Goal: Information Seeking & Learning: Understand process/instructions

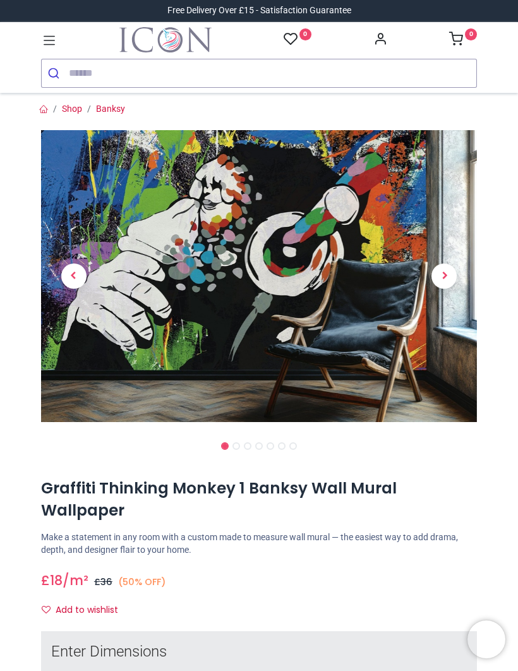
click at [448, 271] on span "Next" at bounding box center [444, 276] width 25 height 25
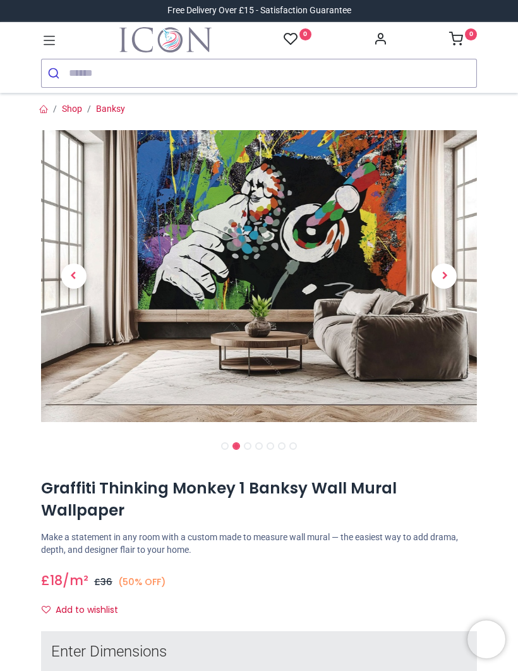
click at [447, 272] on span "Next" at bounding box center [444, 276] width 25 height 25
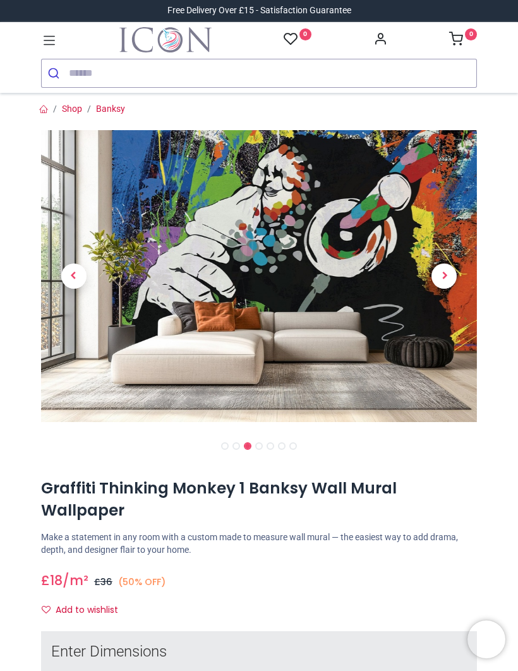
click at [447, 273] on span "Next" at bounding box center [444, 276] width 25 height 25
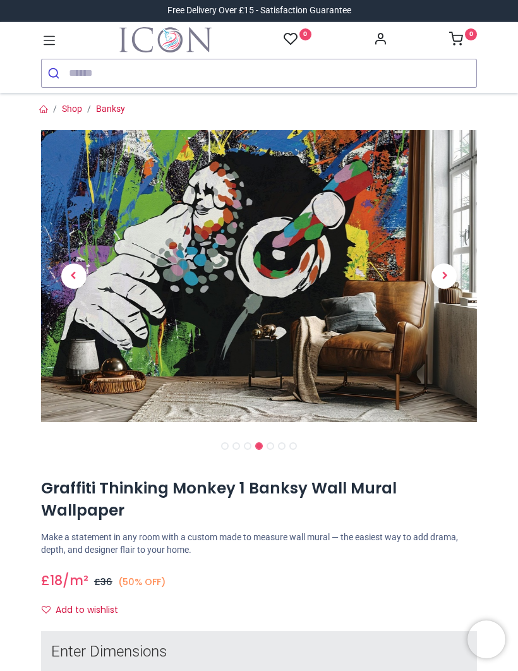
click at [448, 272] on span "Next" at bounding box center [444, 276] width 25 height 25
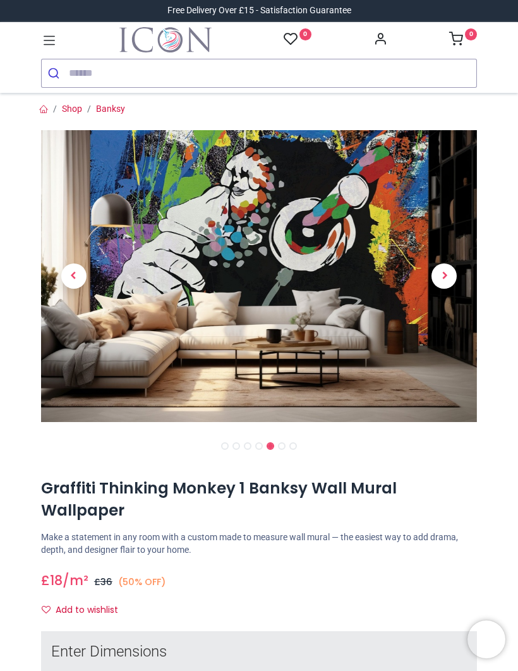
click at [449, 272] on span "Next" at bounding box center [444, 276] width 25 height 25
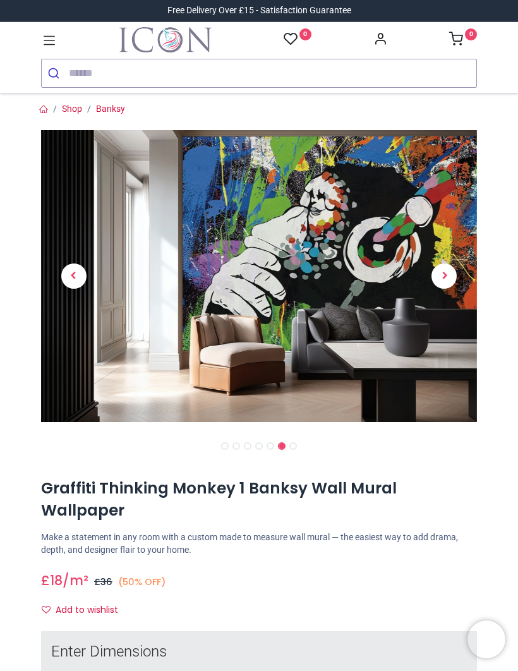
click at [57, 37] on icon at bounding box center [49, 40] width 16 height 16
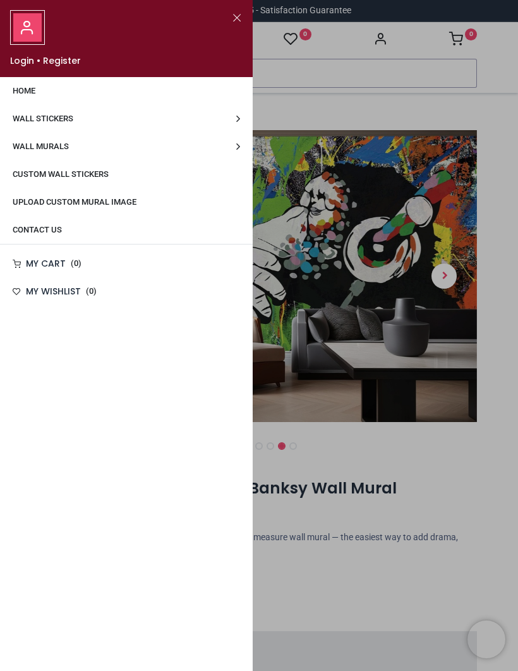
click at [125, 149] on link "Wall Murals" at bounding box center [126, 147] width 253 height 28
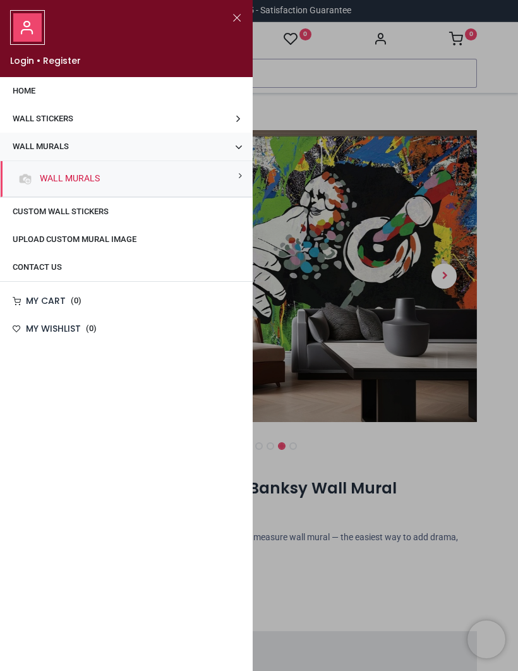
click at [91, 178] on link "Wall Murals" at bounding box center [67, 179] width 65 height 13
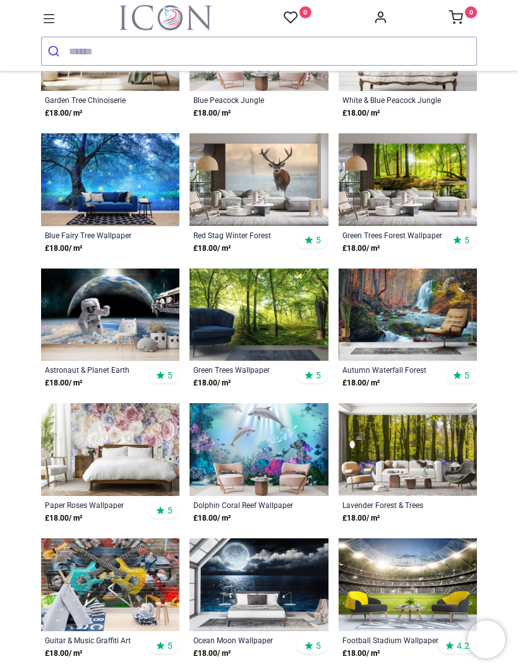
scroll to position [722, 0]
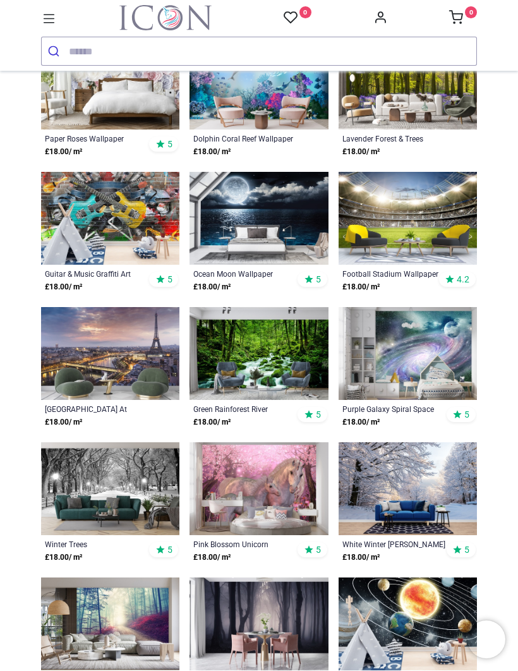
scroll to position [1087, 0]
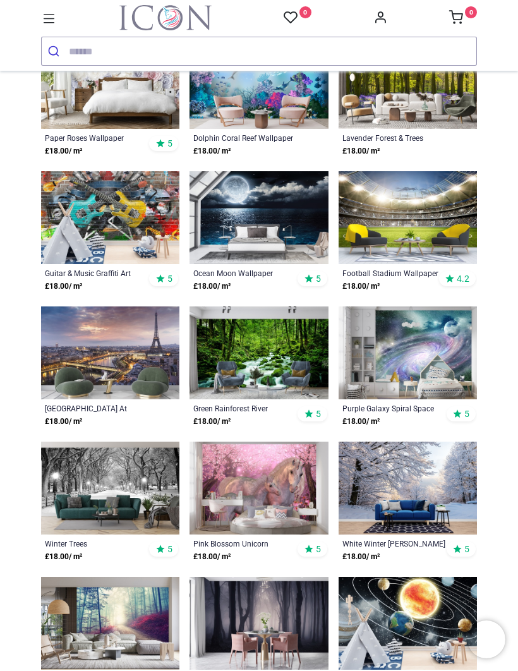
click at [403, 222] on img at bounding box center [408, 217] width 138 height 93
click at [143, 363] on img at bounding box center [110, 353] width 138 height 93
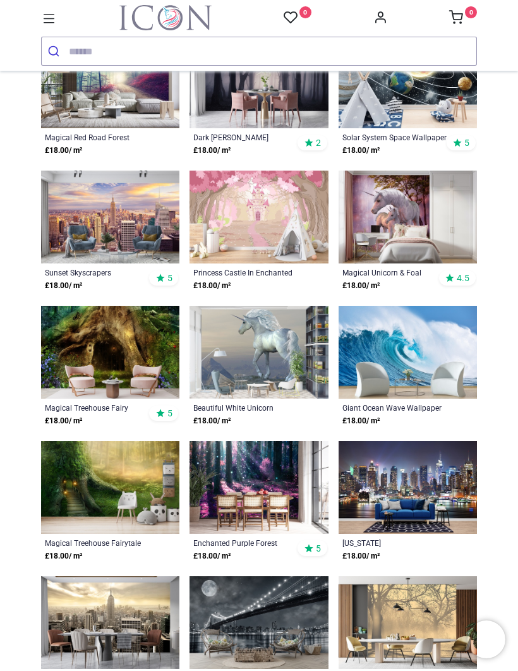
scroll to position [1634, 0]
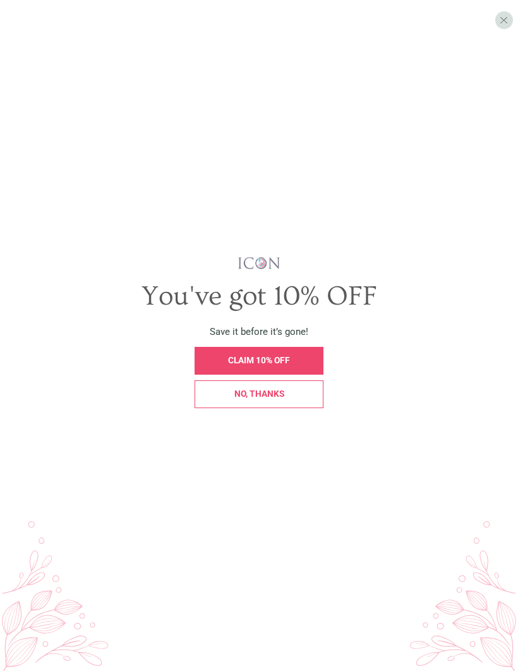
click at [277, 374] on div "CLAIM 10% OFF" at bounding box center [259, 361] width 128 height 28
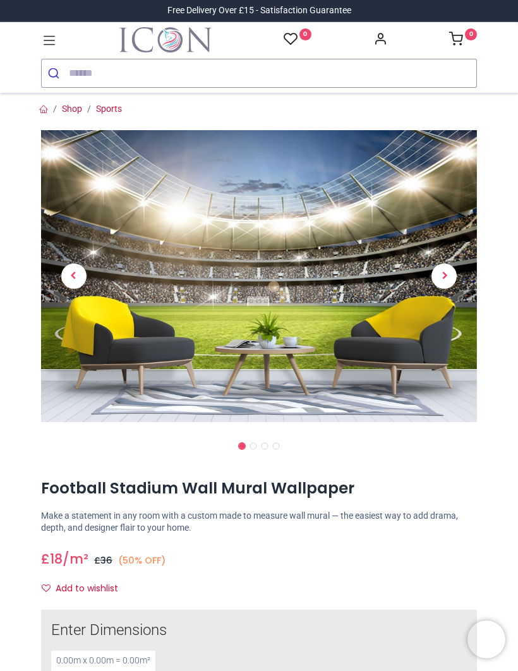
click at [450, 275] on span "Next" at bounding box center [444, 276] width 25 height 25
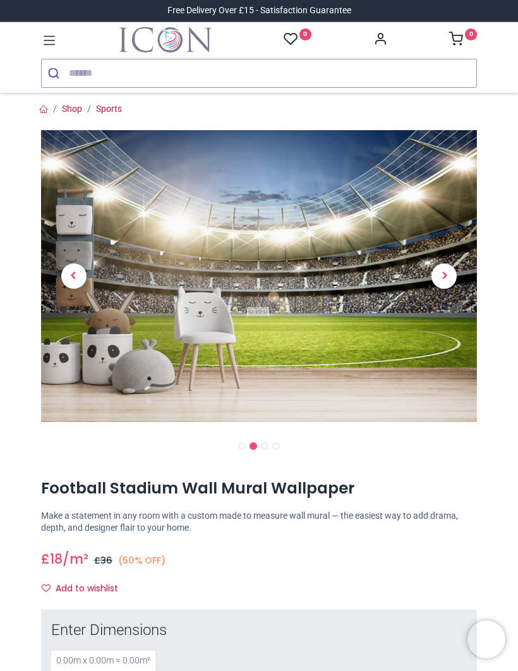
click at [451, 272] on span "Next" at bounding box center [444, 276] width 25 height 25
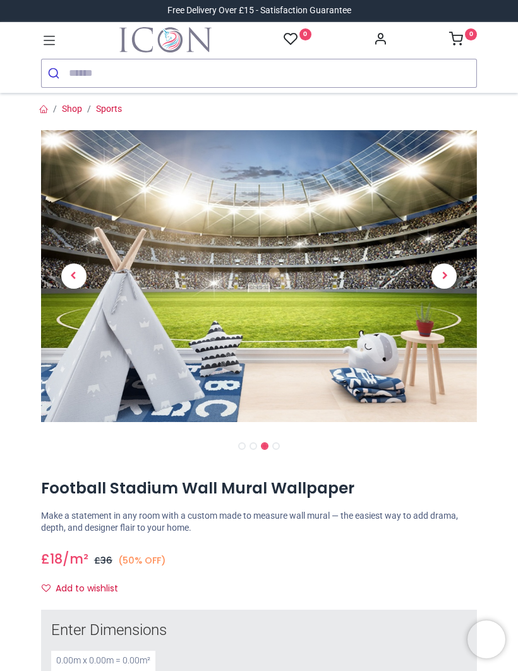
click at [454, 269] on span "Next" at bounding box center [444, 276] width 25 height 25
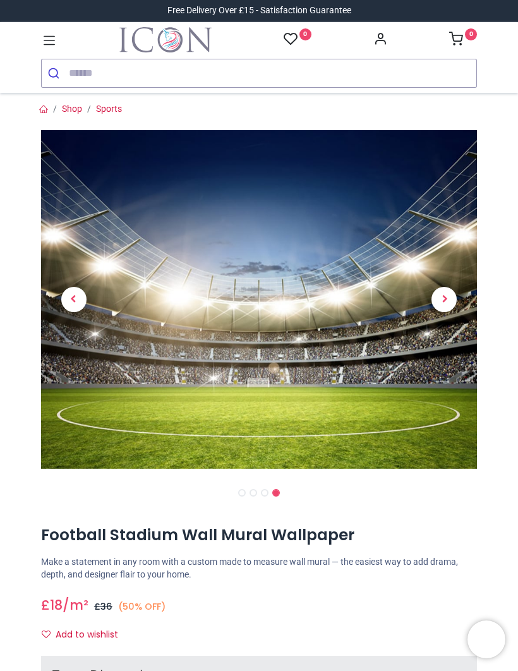
click at [455, 276] on link at bounding box center [445, 299] width 66 height 237
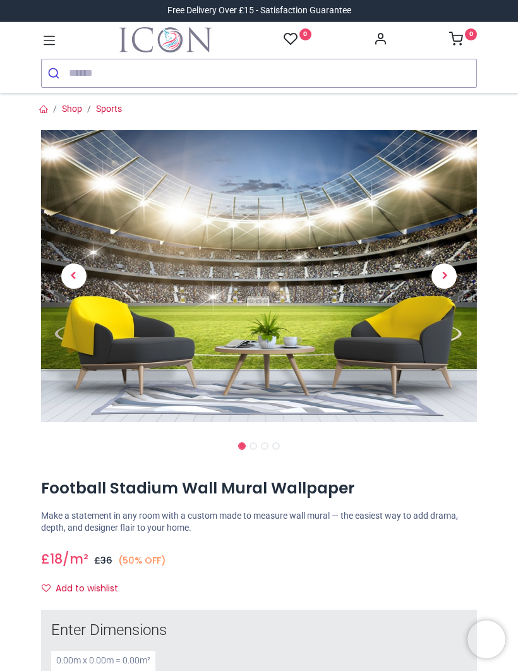
click at [455, 282] on span "Next" at bounding box center [444, 276] width 25 height 25
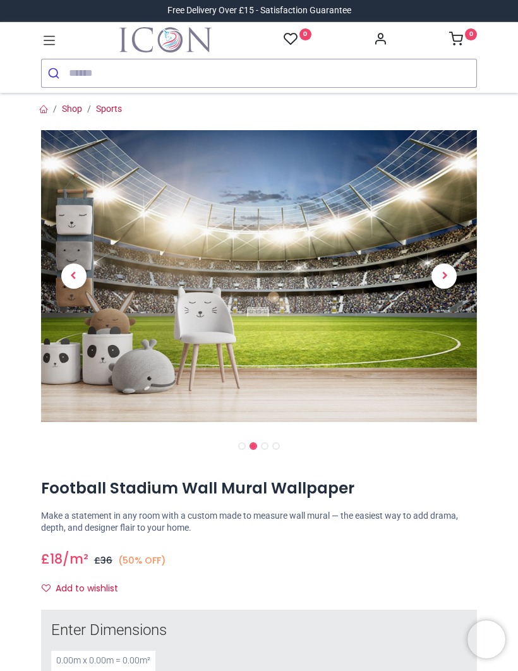
click at [455, 273] on span "Next" at bounding box center [444, 276] width 25 height 25
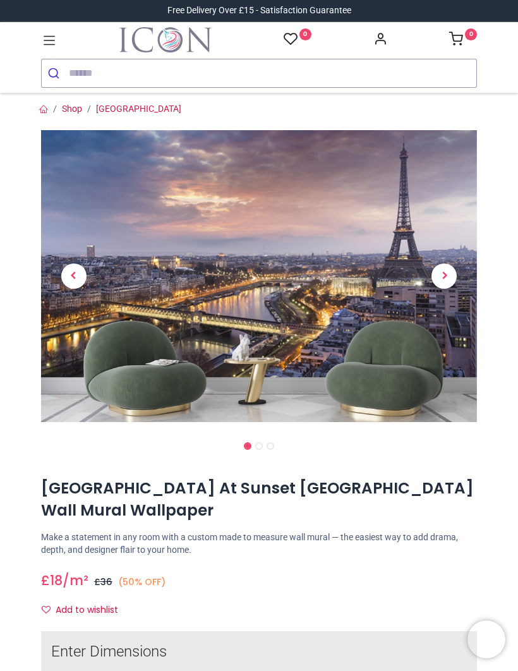
click at [451, 286] on link at bounding box center [445, 276] width 66 height 205
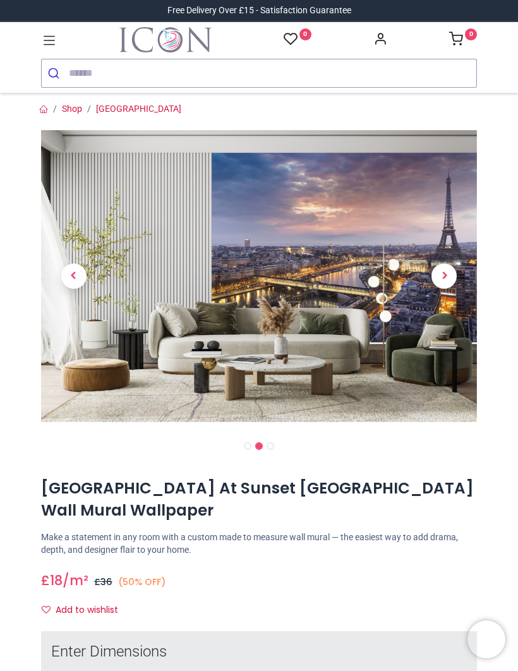
click at [451, 286] on link at bounding box center [445, 276] width 66 height 205
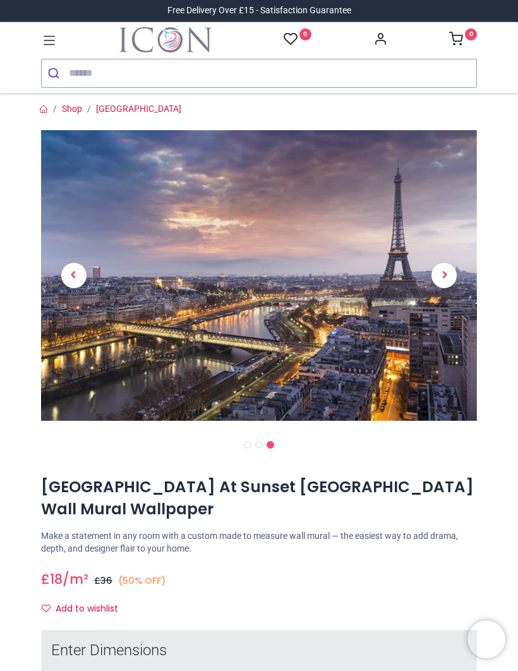
click at [453, 282] on span "Next" at bounding box center [444, 275] width 25 height 25
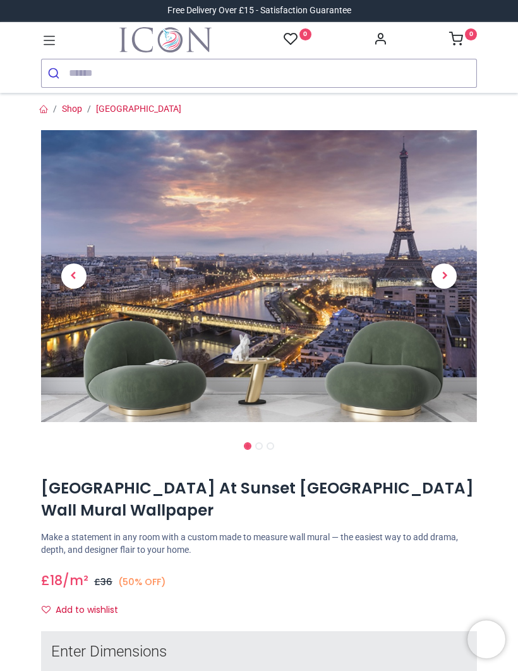
click at [453, 281] on span "Next" at bounding box center [444, 276] width 25 height 25
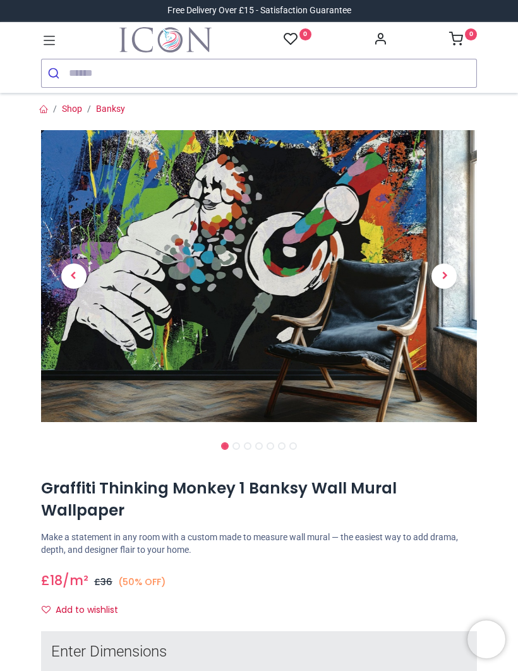
click at [53, 37] on icon at bounding box center [49, 40] width 16 height 16
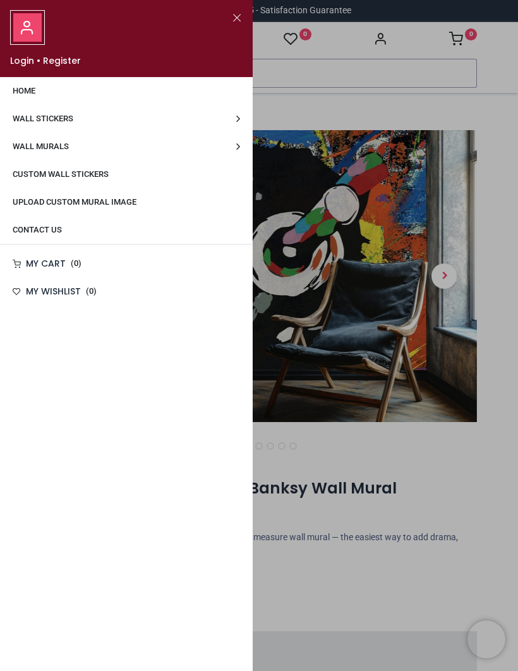
click at [80, 151] on link "Wall Murals" at bounding box center [126, 147] width 253 height 28
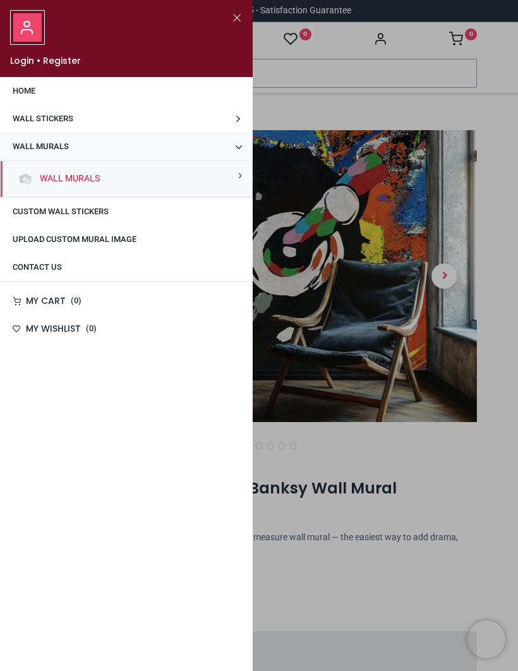
click at [92, 176] on link "Wall Murals" at bounding box center [67, 179] width 65 height 13
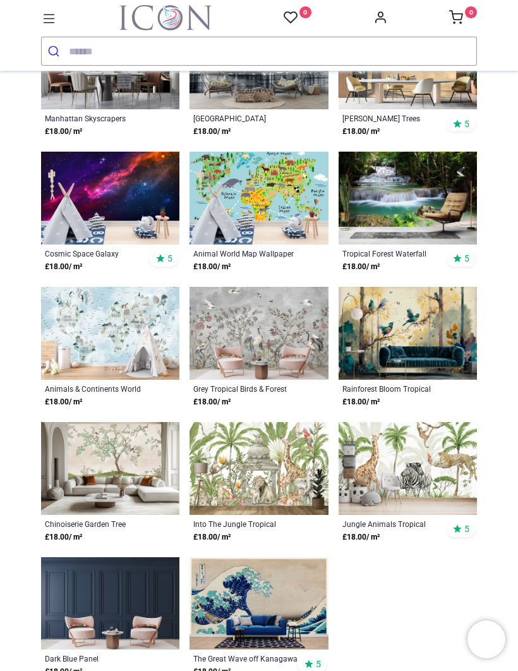
scroll to position [2189, 0]
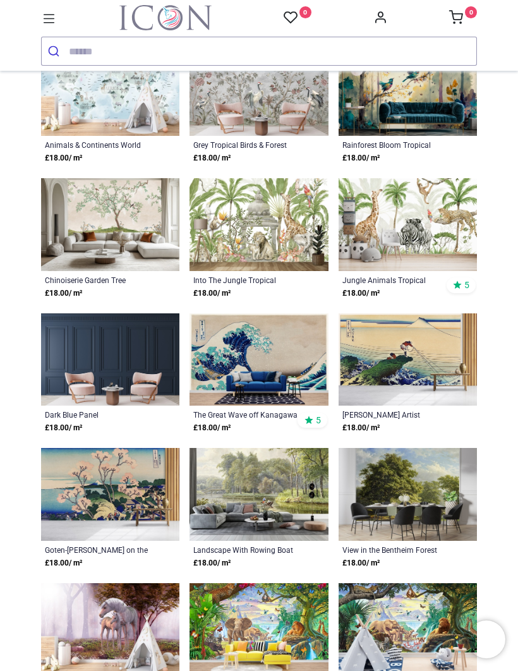
scroll to position [2435, 0]
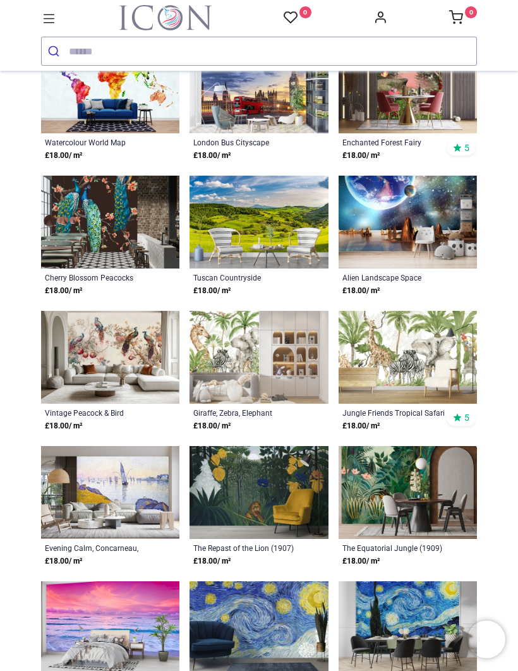
scroll to position [3992, 0]
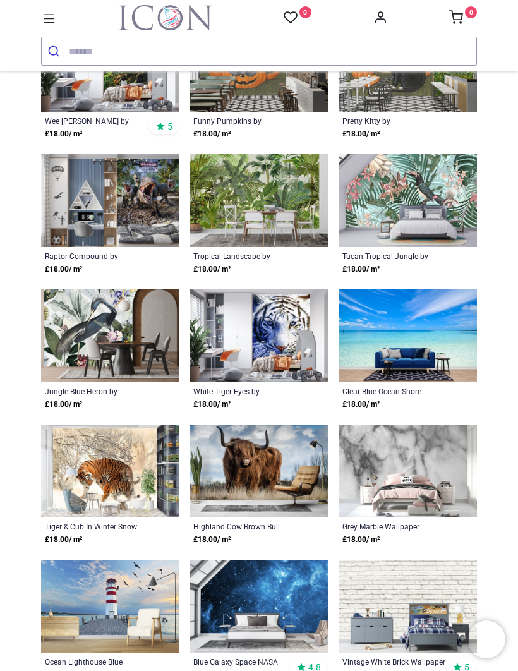
scroll to position [5162, 0]
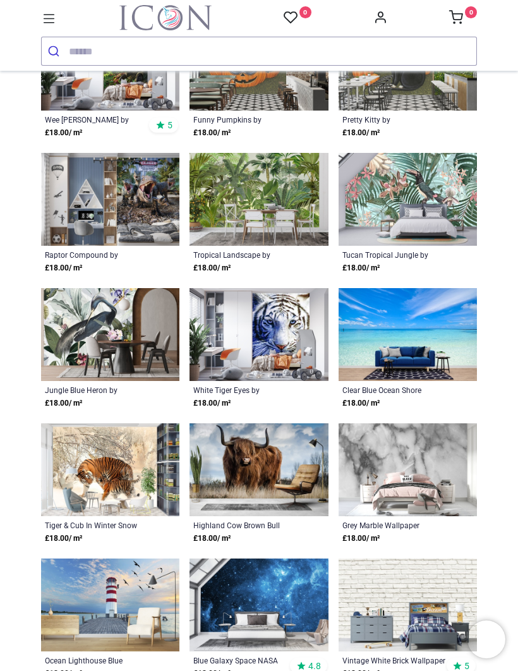
click at [403, 346] on img at bounding box center [408, 334] width 138 height 93
click at [390, 335] on img at bounding box center [408, 334] width 138 height 93
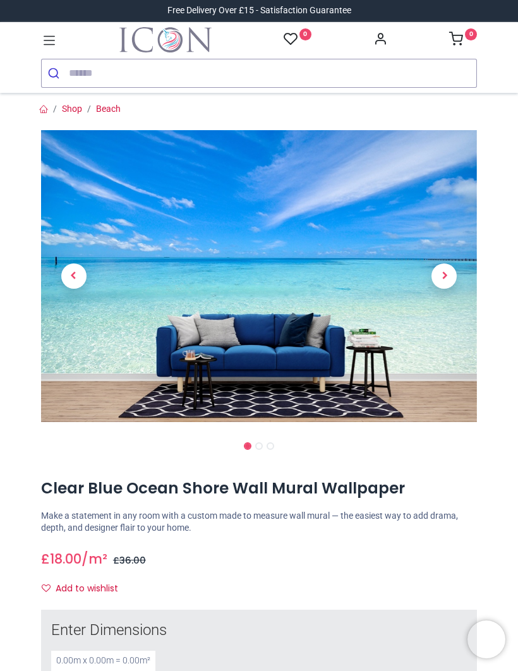
click at [441, 269] on span "Next" at bounding box center [444, 276] width 25 height 25
click at [448, 283] on span "Next" at bounding box center [444, 276] width 25 height 25
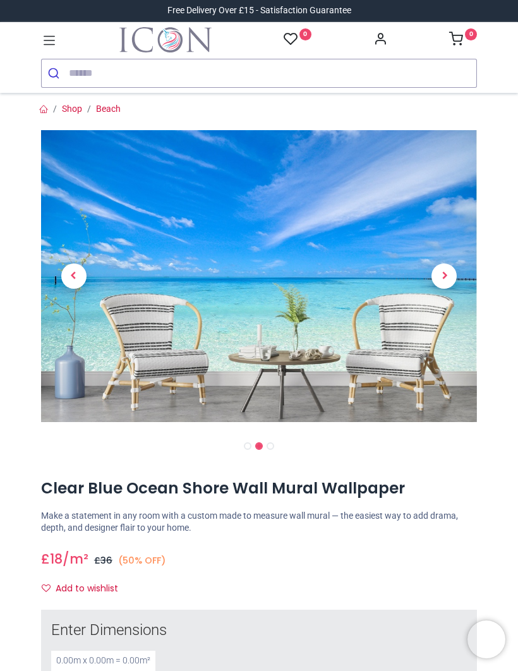
click at [449, 280] on span "Next" at bounding box center [444, 276] width 25 height 25
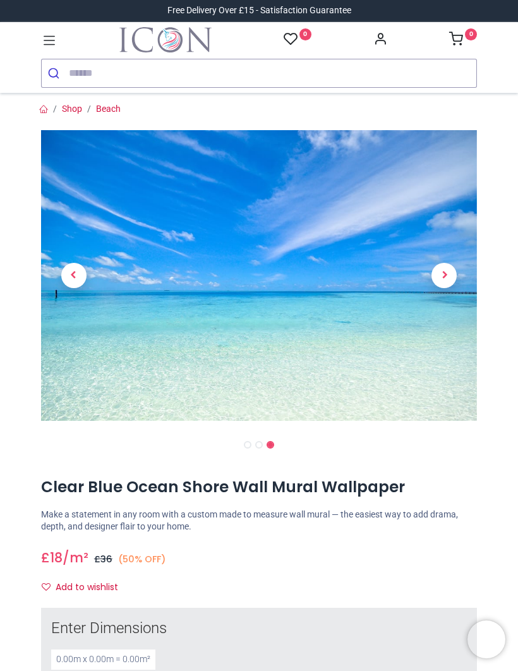
click at [451, 279] on span "Next" at bounding box center [444, 275] width 25 height 25
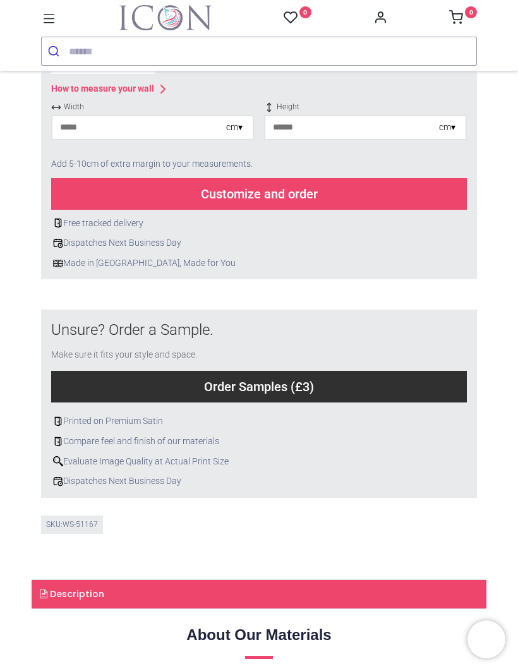
scroll to position [576, 0]
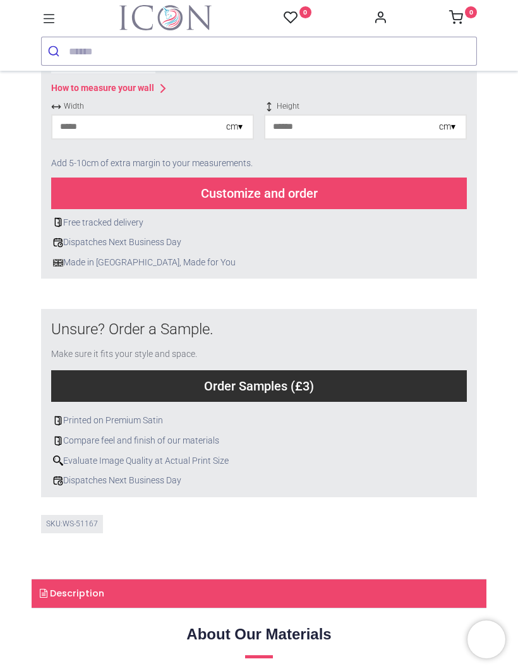
click at [234, 123] on div "cm ▾" at bounding box center [234, 127] width 16 height 13
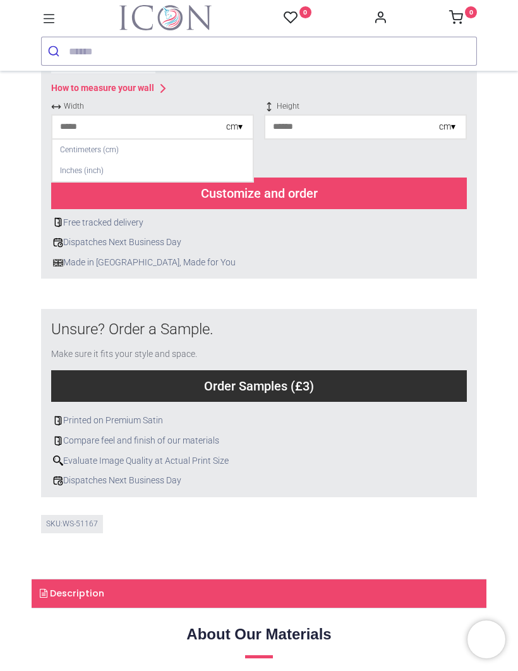
click at [447, 121] on div "cm ▾" at bounding box center [447, 127] width 16 height 13
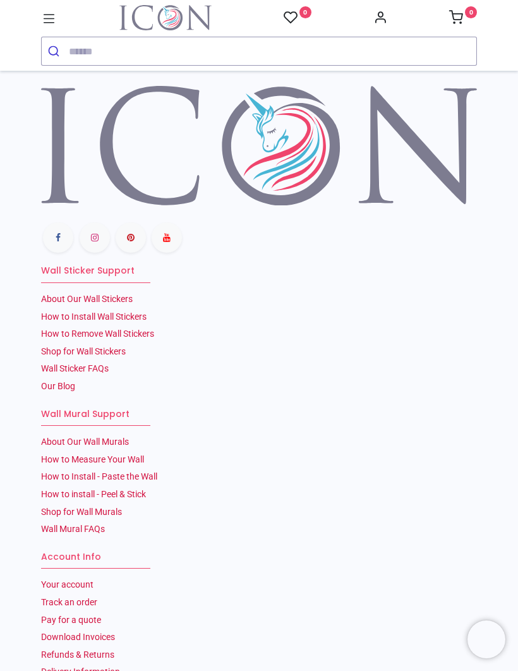
scroll to position [3490, 0]
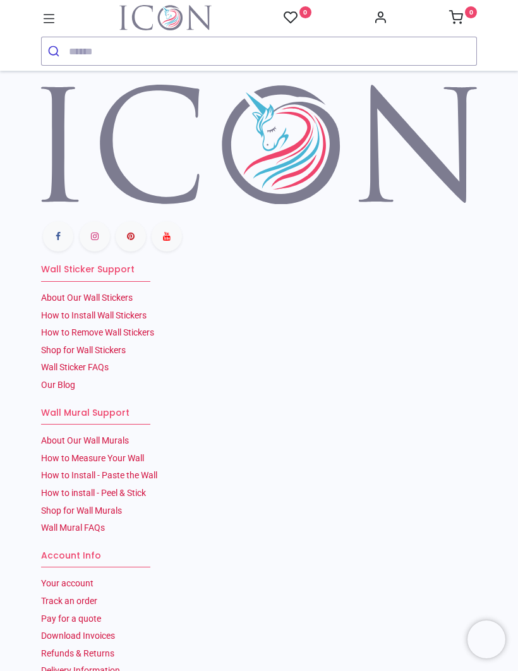
click at [112, 310] on link "How to Install Wall Stickers" at bounding box center [94, 315] width 106 height 10
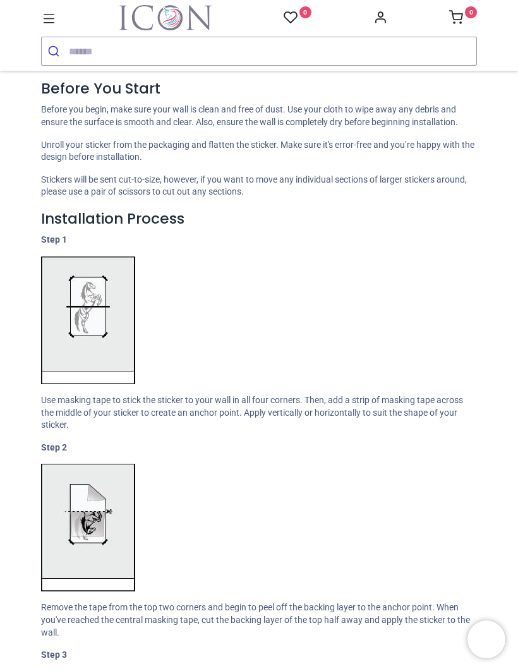
scroll to position [836, 0]
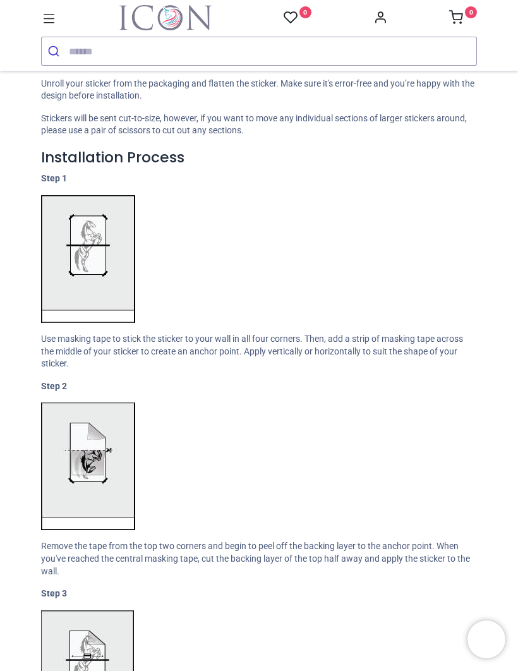
click at [272, 412] on div "Shop for Wall Stickers When you recieve your wall sticker you will receive our …" at bounding box center [259, 658] width 455 height 1835
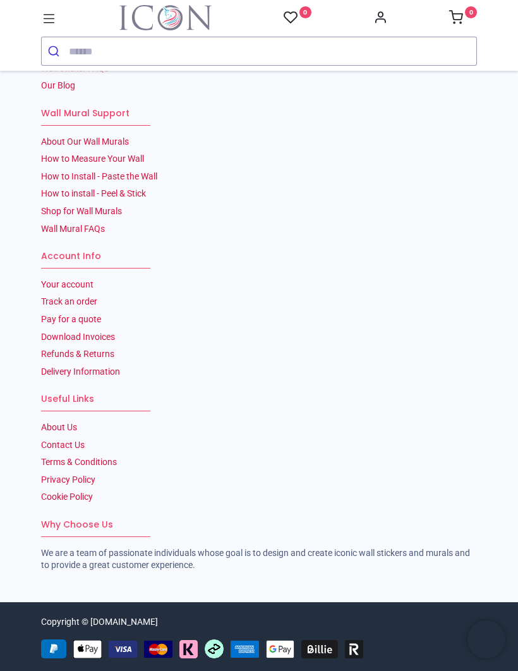
scroll to position [2911, 0]
